Goal: Information Seeking & Learning: Learn about a topic

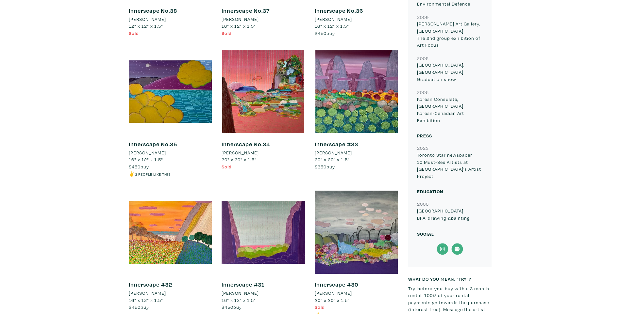
scroll to position [751, 0]
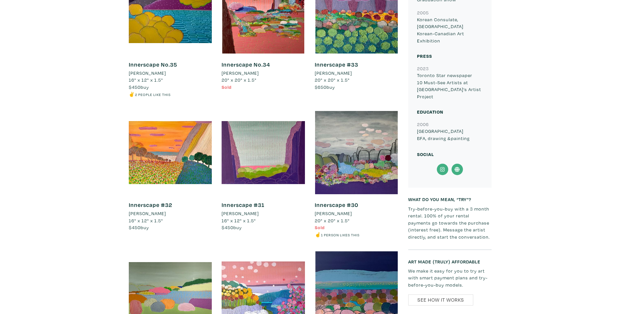
click at [446, 164] on icon at bounding box center [442, 170] width 15 height 12
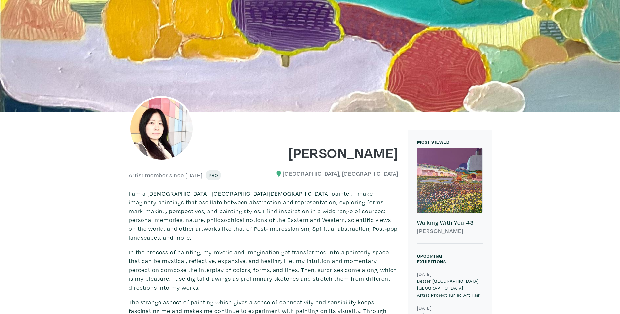
scroll to position [0, 0]
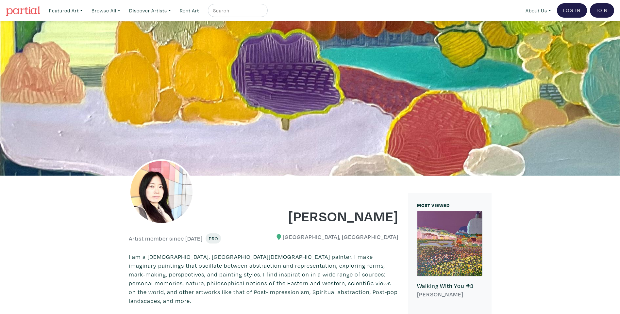
click at [247, 10] on input "text" at bounding box center [236, 11] width 49 height 8
type input "denys"
click at [263, 12] on button "submit" at bounding box center [263, 12] width 0 height 0
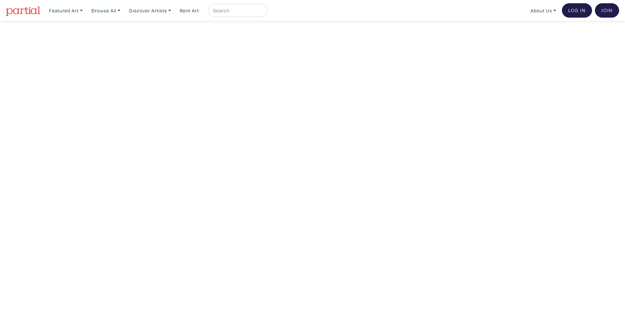
click at [245, 6] on div at bounding box center [238, 10] width 60 height 13
click at [242, 15] on div at bounding box center [238, 10] width 60 height 13
click at [242, 9] on input "text" at bounding box center [236, 11] width 49 height 8
type input "annette sicotte"
click at [263, 12] on button "submit" at bounding box center [263, 12] width 0 height 0
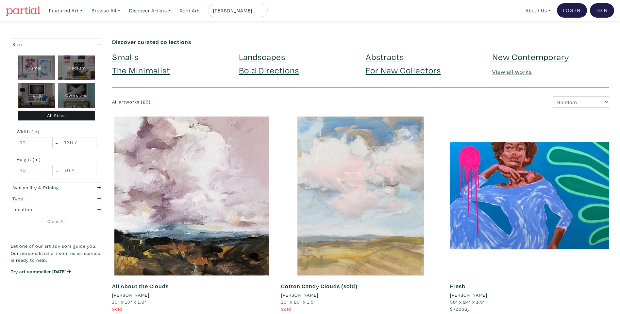
click at [371, 183] on div at bounding box center [360, 196] width 159 height 159
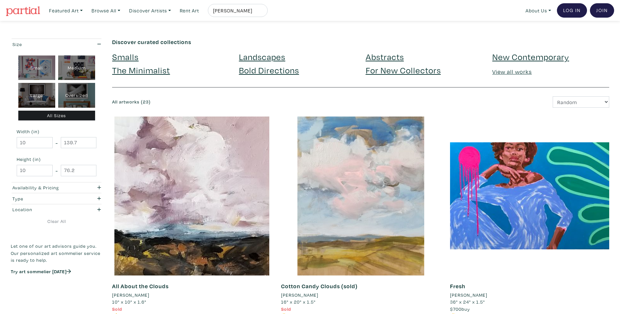
click at [33, 7] on img at bounding box center [23, 11] width 34 height 10
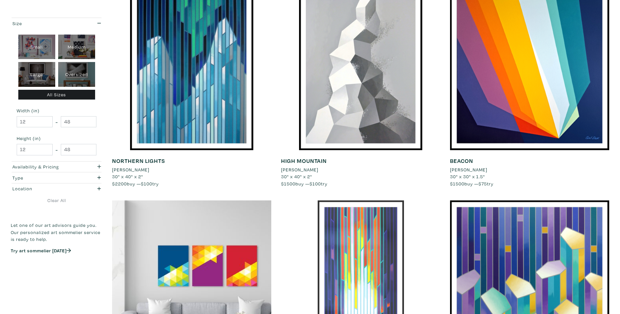
scroll to position [131, 0]
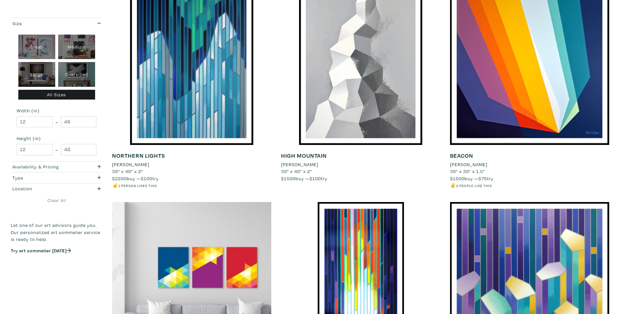
click at [131, 166] on li "[PERSON_NAME]" at bounding box center [130, 164] width 37 height 7
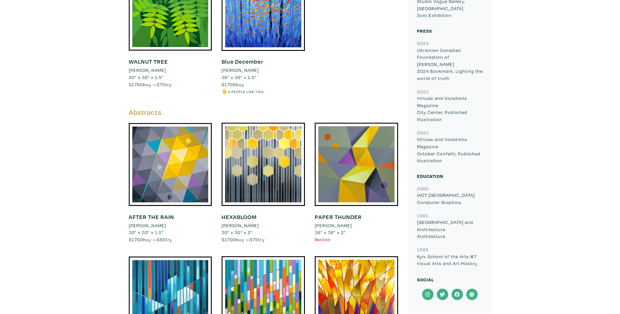
scroll to position [994, 0]
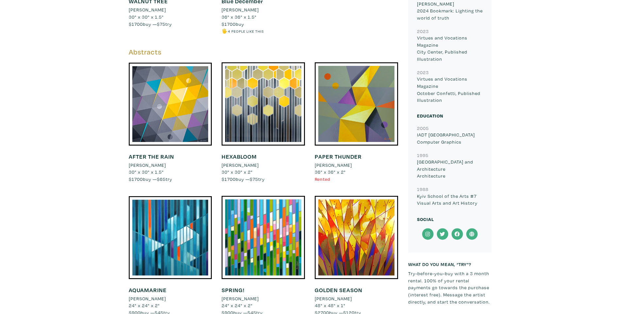
click at [425, 228] on icon at bounding box center [427, 234] width 15 height 12
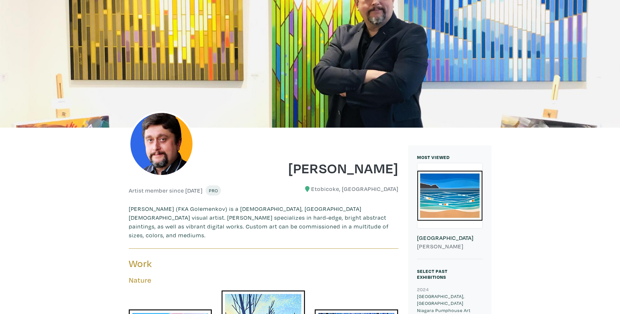
scroll to position [0, 0]
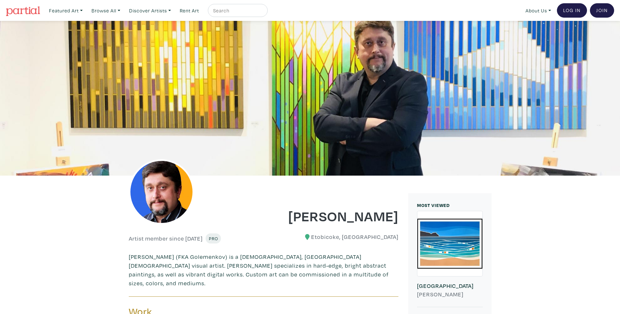
click at [219, 12] on input "text" at bounding box center [236, 11] width 49 height 8
type input "[PERSON_NAME]"
click at [263, 12] on button "submit" at bounding box center [263, 12] width 0 height 0
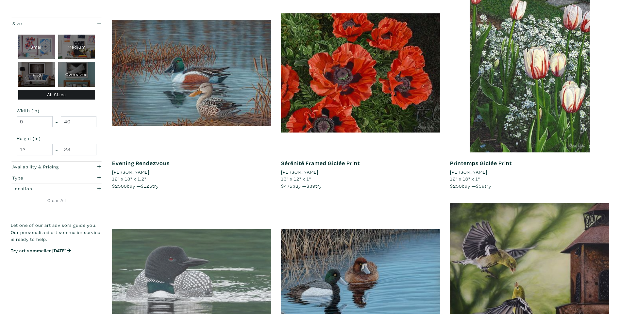
scroll to position [131, 0]
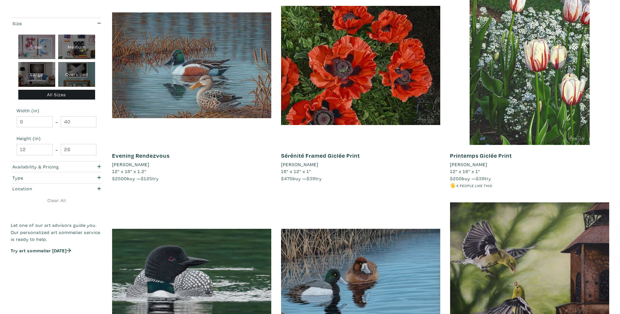
click at [136, 166] on li "[PERSON_NAME]" at bounding box center [130, 164] width 37 height 7
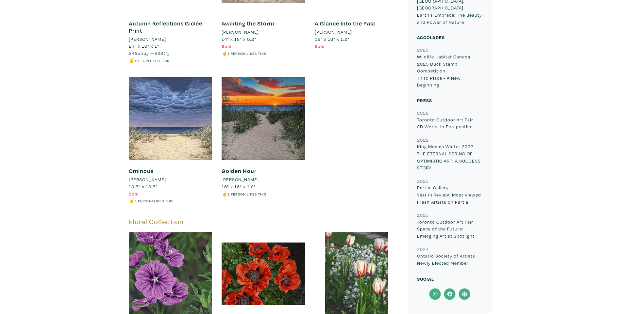
scroll to position [915, 0]
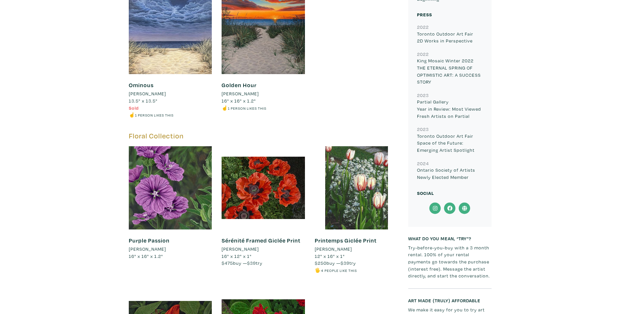
click at [439, 203] on icon at bounding box center [435, 209] width 15 height 12
